Goal: Information Seeking & Learning: Find specific fact

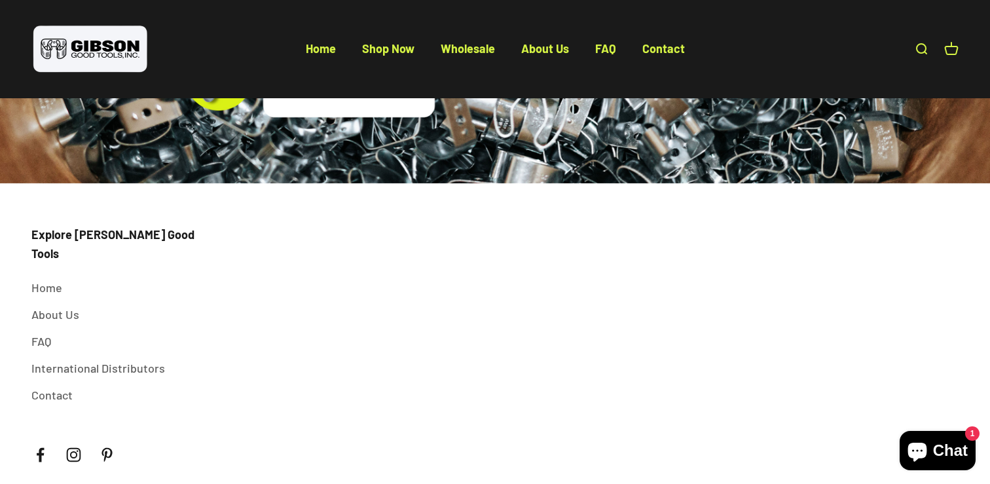
scroll to position [4848, 0]
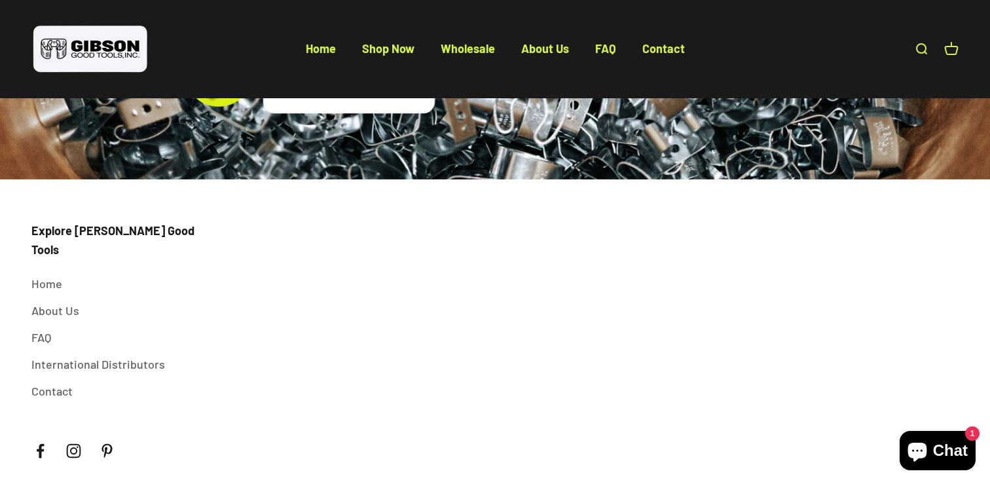
click at [941, 450] on span "Chat" at bounding box center [950, 450] width 35 height 20
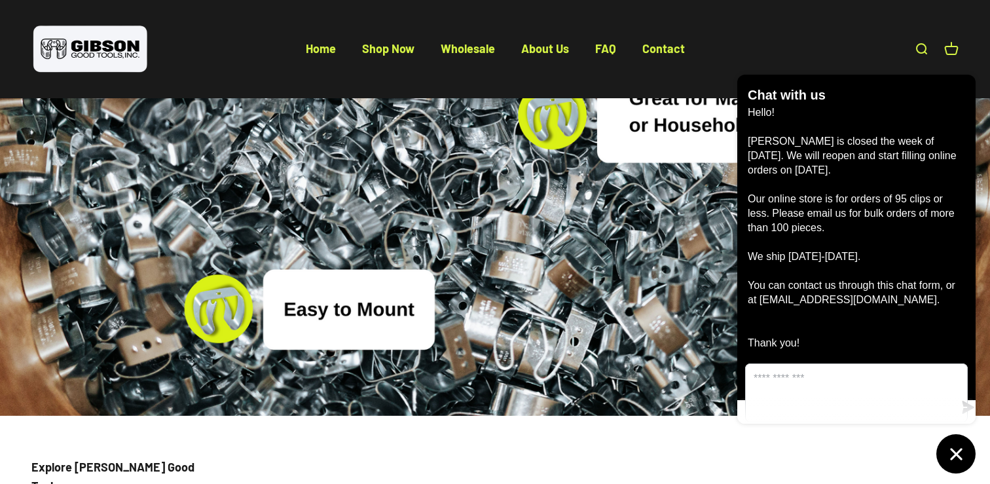
scroll to position [4595, 0]
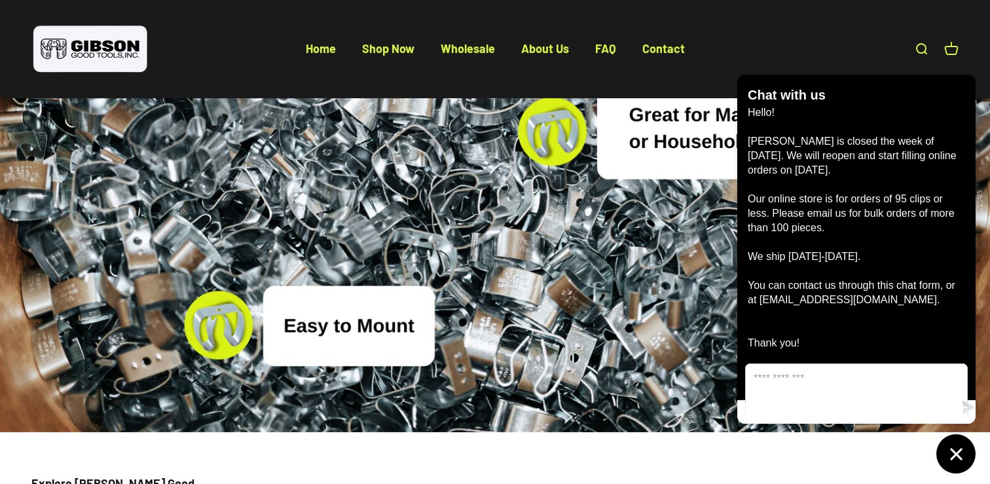
click at [957, 451] on icon "Chat window" at bounding box center [956, 454] width 12 height 12
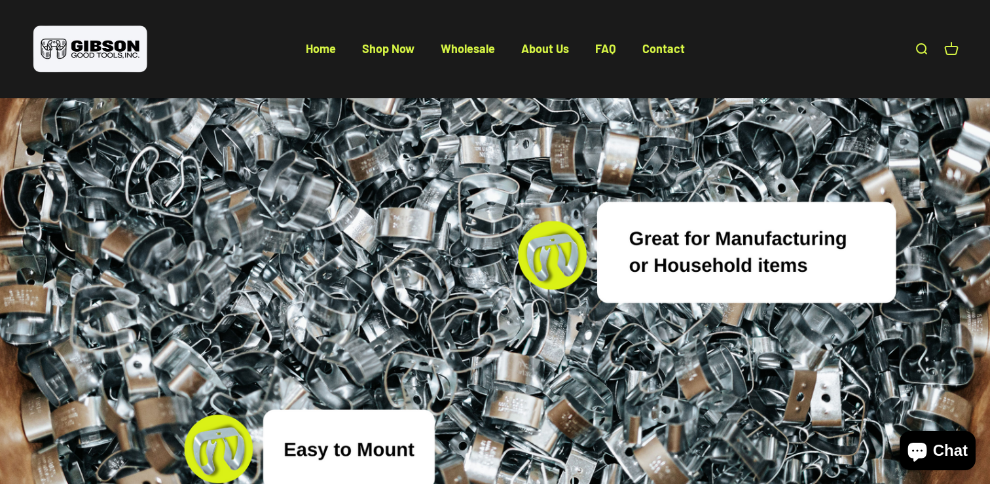
scroll to position [4458, 0]
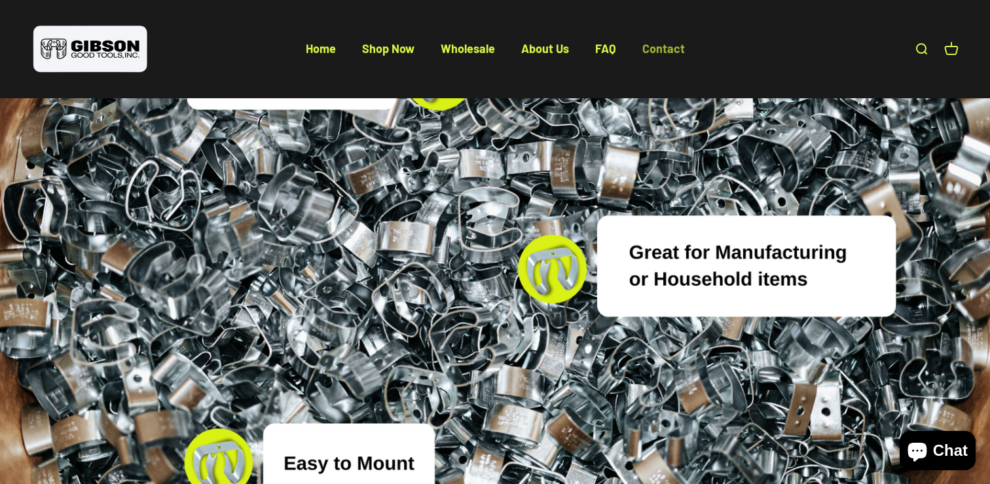
click at [669, 46] on link "Contact" at bounding box center [663, 48] width 43 height 14
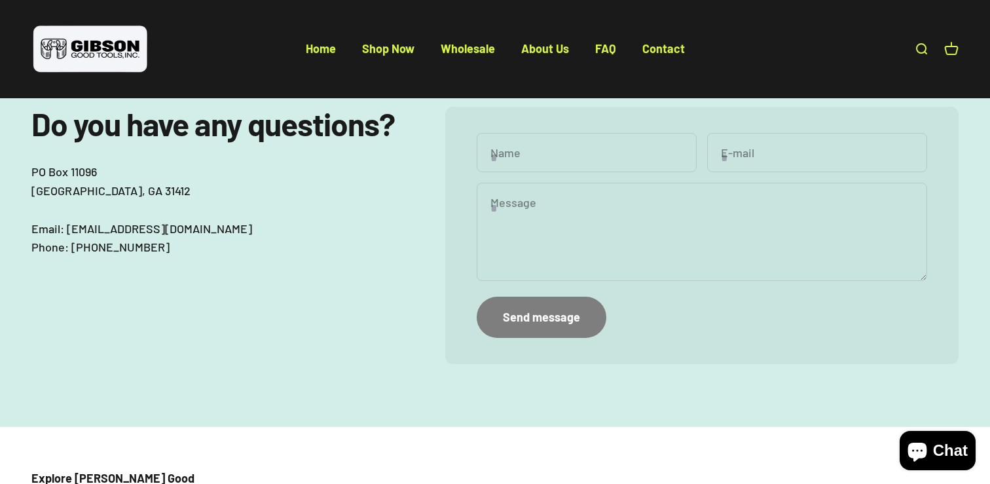
scroll to position [175, 0]
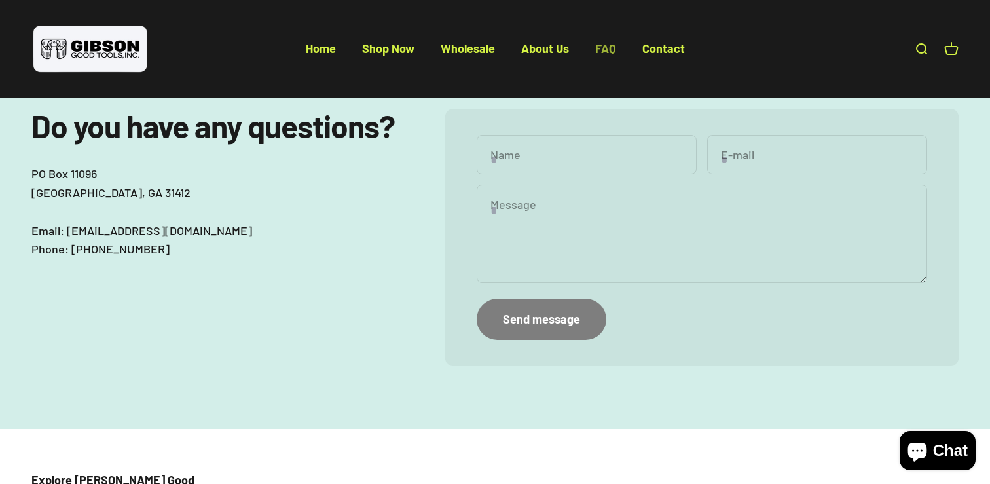
click at [598, 45] on link "FAQ" at bounding box center [605, 48] width 21 height 14
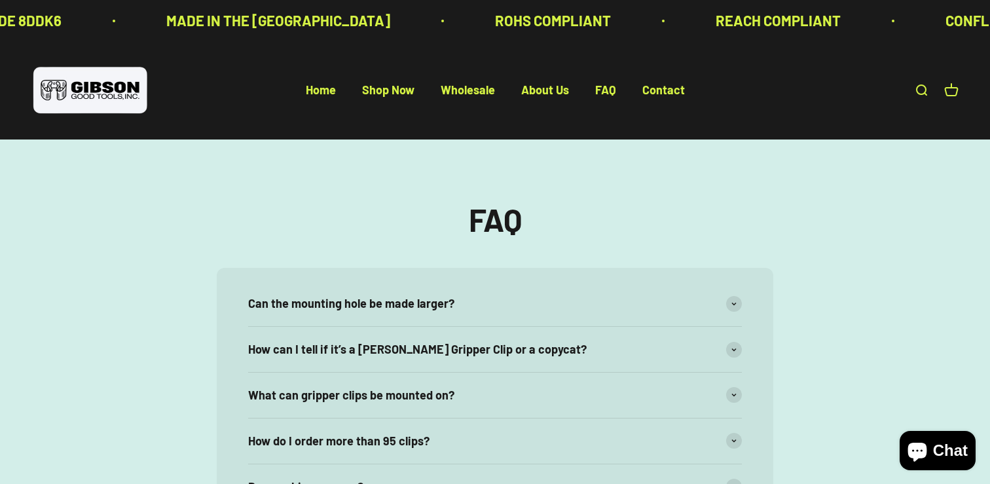
click at [922, 90] on link "Open search" at bounding box center [921, 90] width 14 height 14
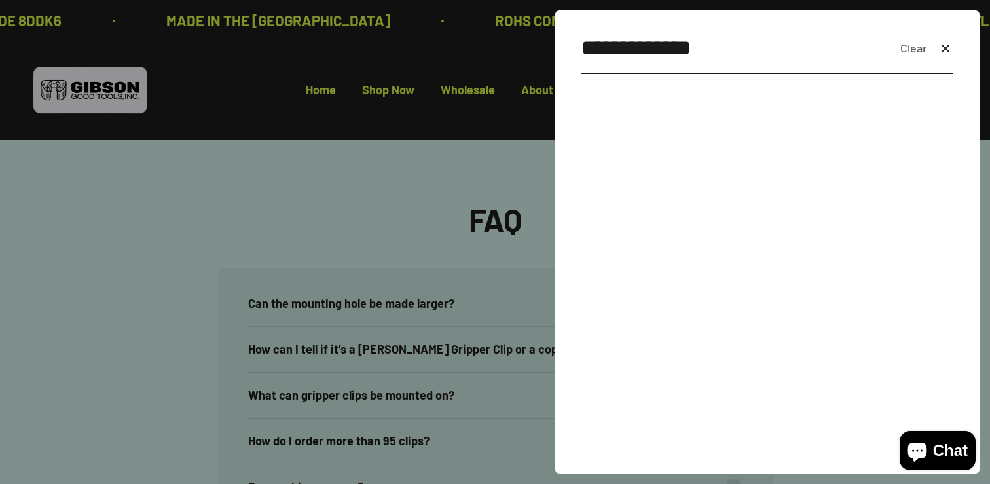
type input "**********"
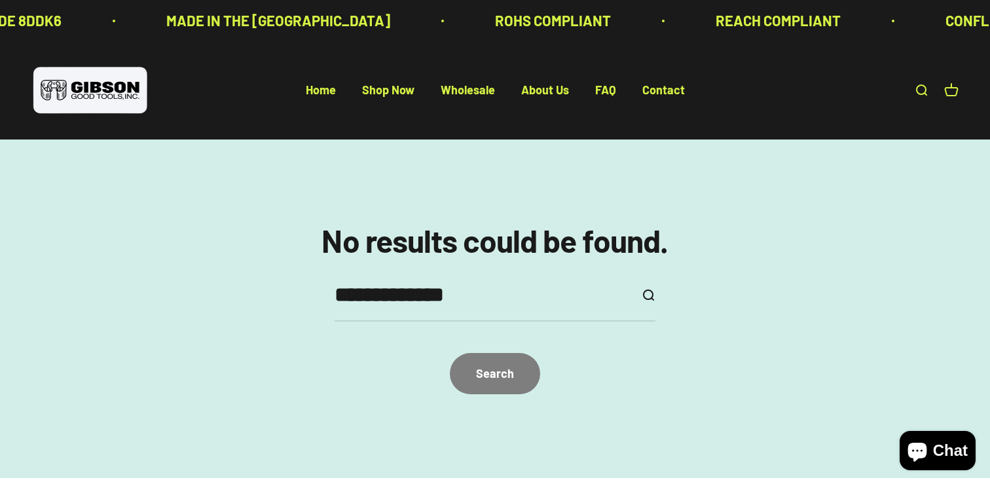
drag, startPoint x: 86, startPoint y: 96, endPoint x: 800, endPoint y: 1, distance: 720.4
click at [0, 0] on body "Skip to content ROHS COMPLIANT REACH COMPLIANT CONFLICT MINERALS FREE PROP 65 C…" at bounding box center [495, 424] width 990 height 848
